Goal: Task Accomplishment & Management: Use online tool/utility

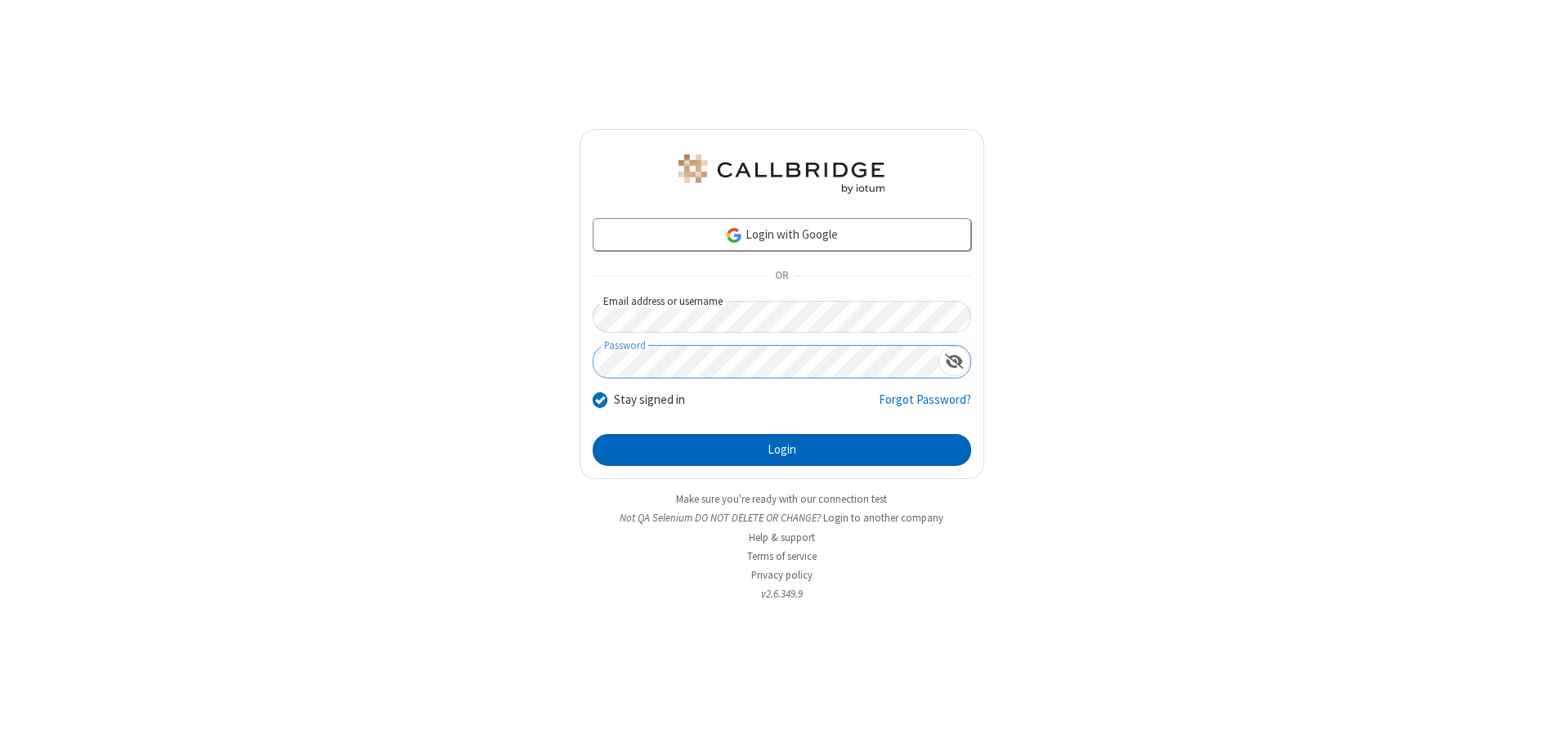
click at [782, 450] on button "Login" at bounding box center [782, 450] width 379 height 33
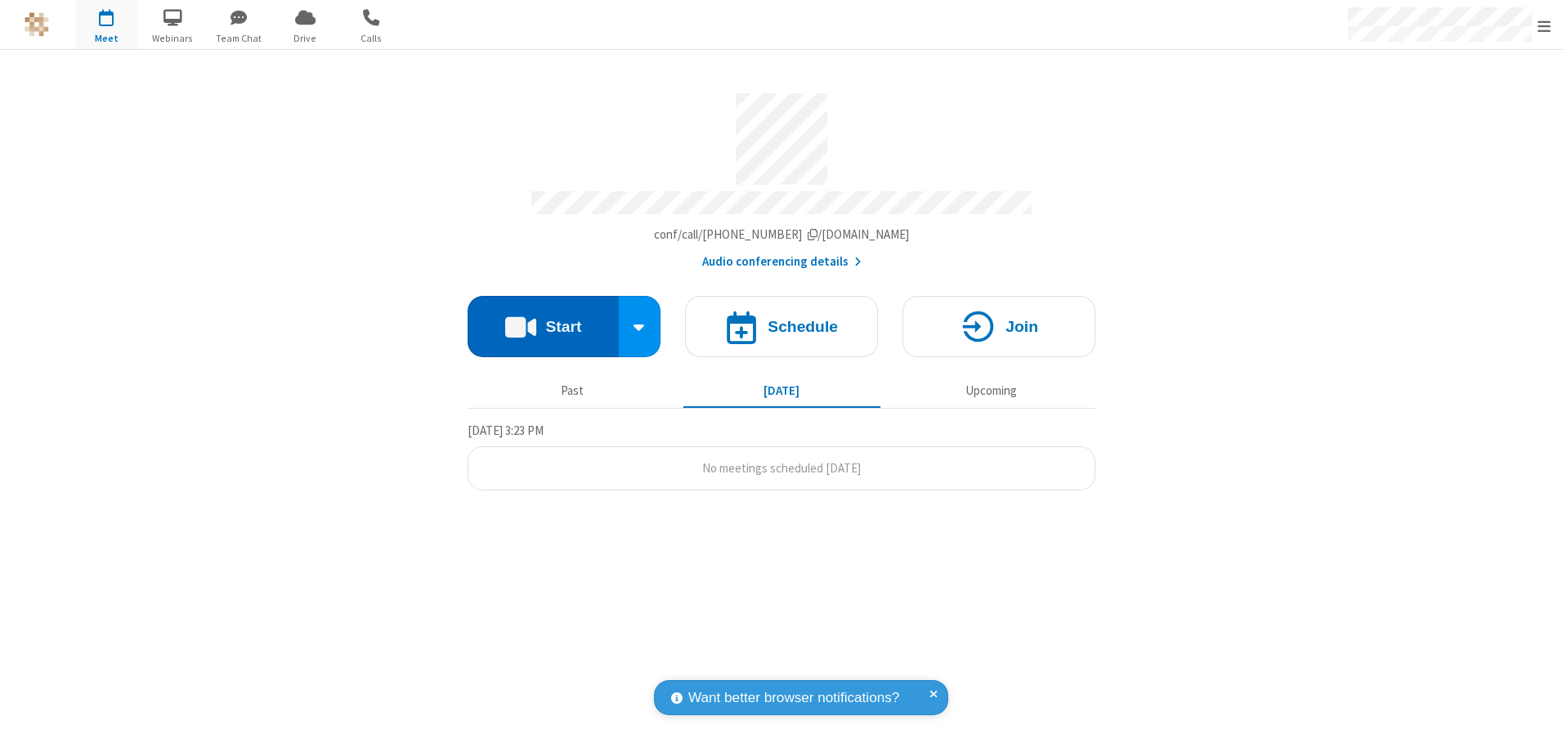
click at [543, 321] on button "Start" at bounding box center [543, 326] width 151 height 61
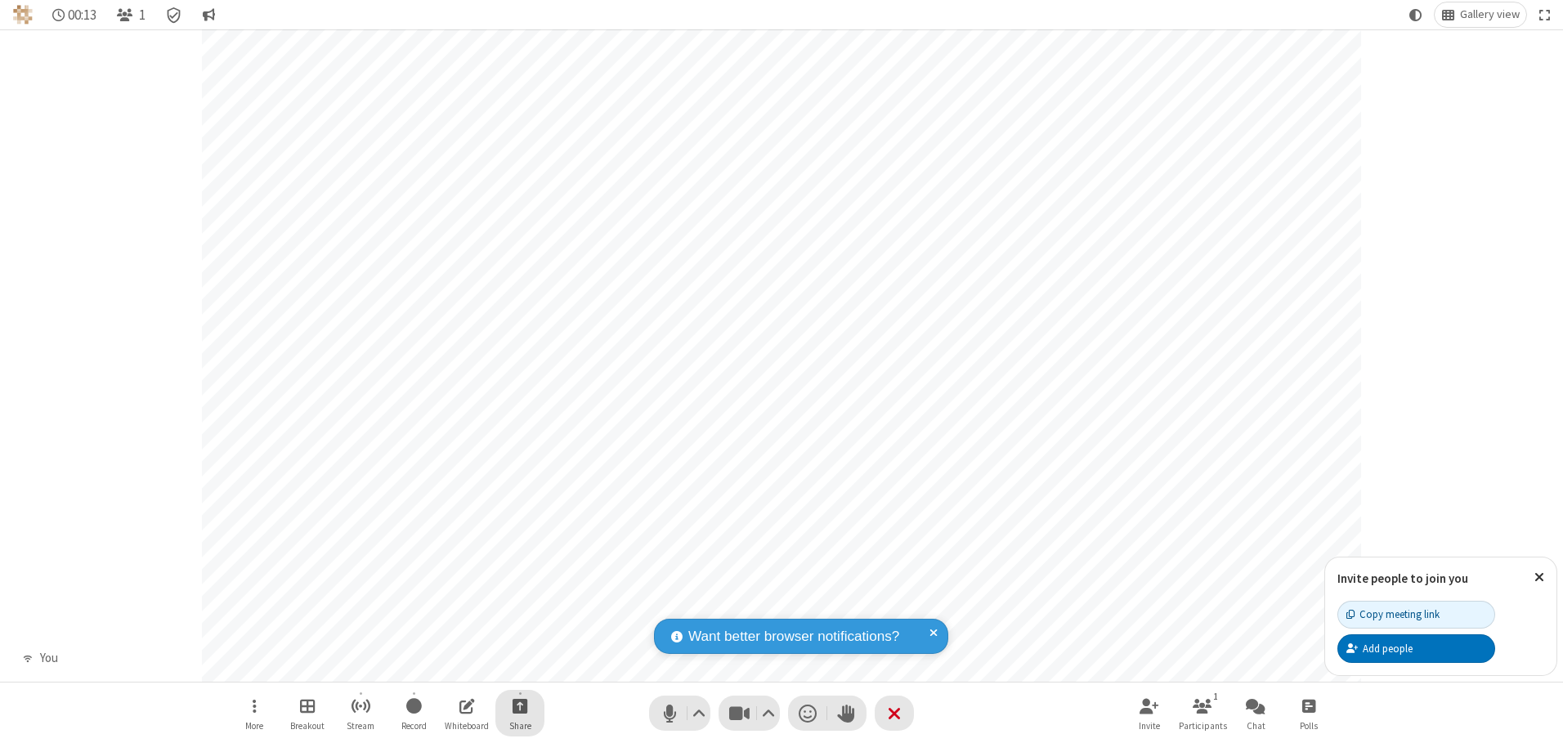
click at [520, 706] on span "Start sharing" at bounding box center [521, 706] width 16 height 20
click at [454, 666] on span "Share my screen" at bounding box center [454, 668] width 19 height 14
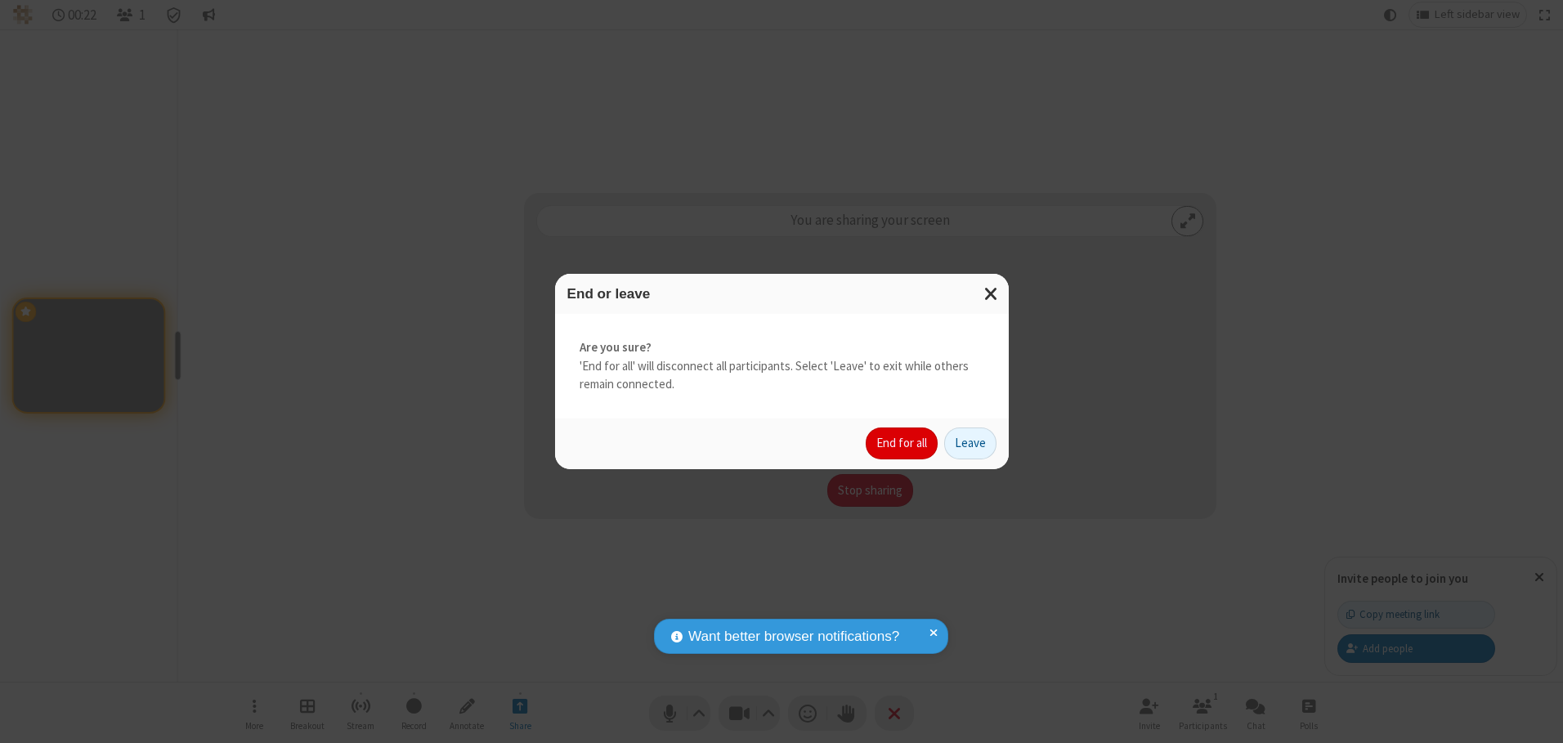
click at [903, 443] on button "End for all" at bounding box center [902, 444] width 72 height 33
